Goal: Navigation & Orientation: Find specific page/section

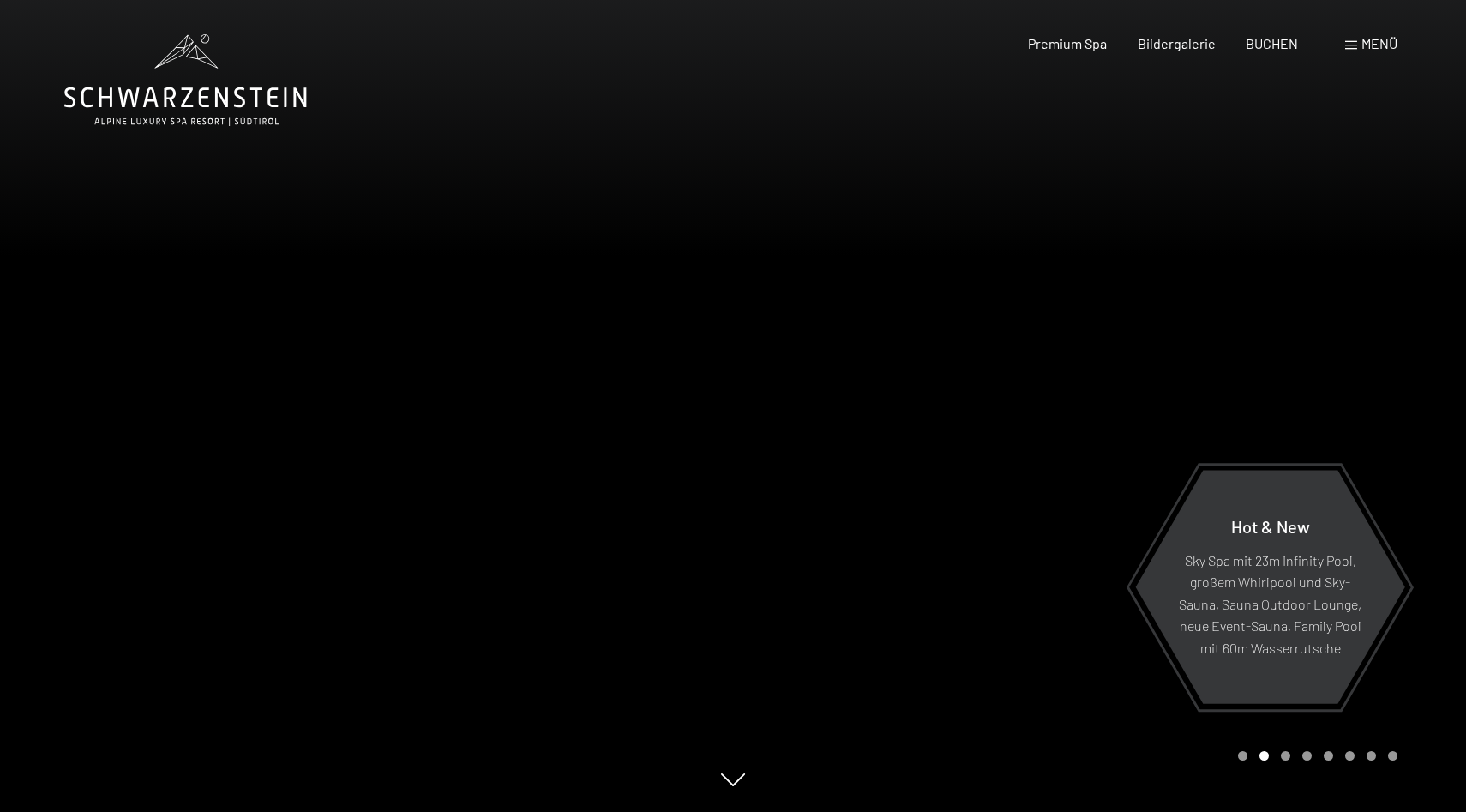
click at [119, 97] on icon at bounding box center [185, 80] width 243 height 92
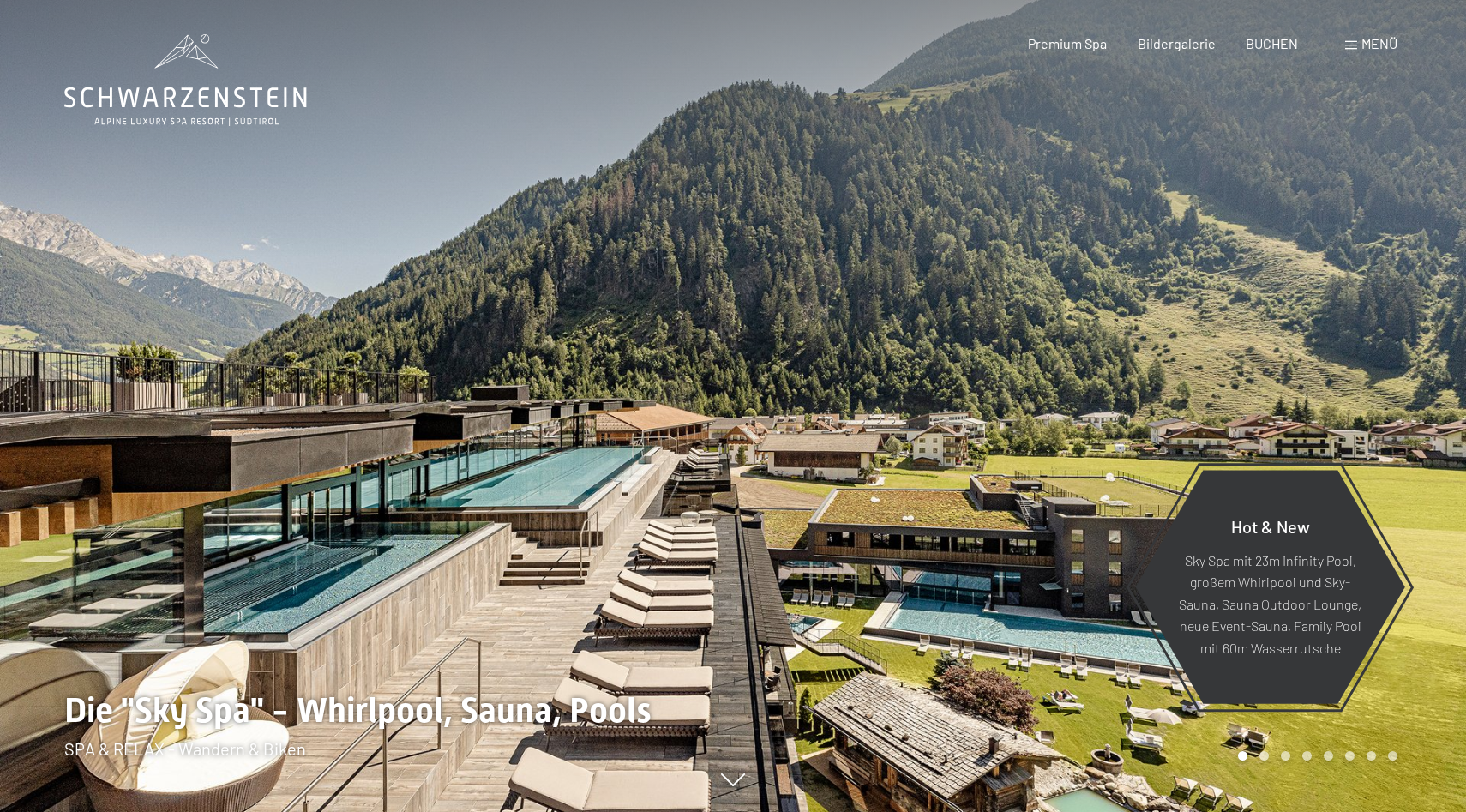
click at [137, 99] on icon at bounding box center [185, 97] width 243 height 21
